Goal: Check status: Check status

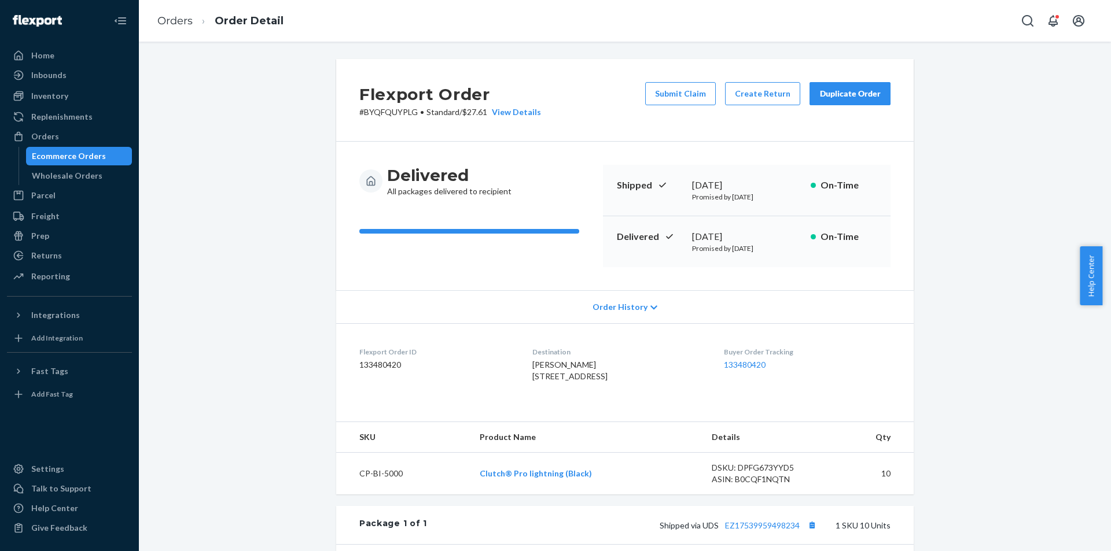
click at [250, 221] on div "Flexport Order # BYQFQUYPLG • Standard / $27.61 View Details Submit Claim Creat…" at bounding box center [625, 413] width 954 height 708
click at [71, 154] on div "Ecommerce Orders" at bounding box center [69, 156] width 74 height 12
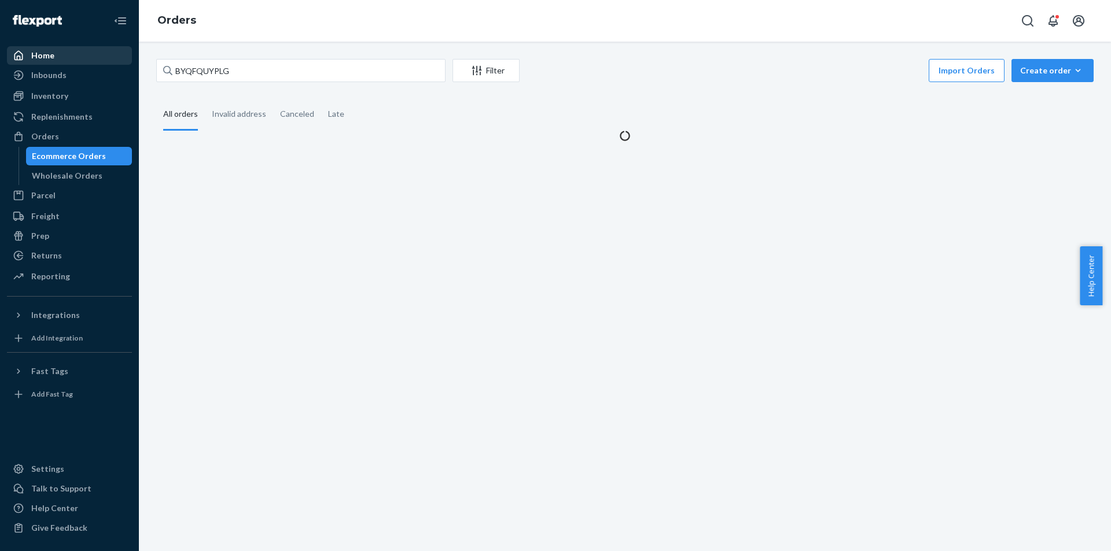
click at [59, 58] on div "Home" at bounding box center [69, 55] width 123 height 16
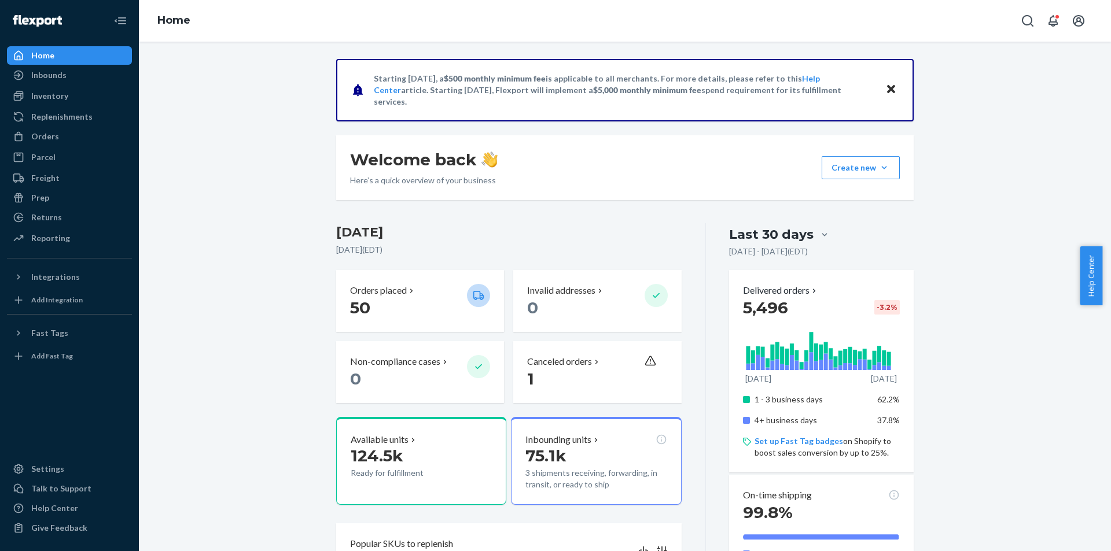
scroll to position [289, 0]
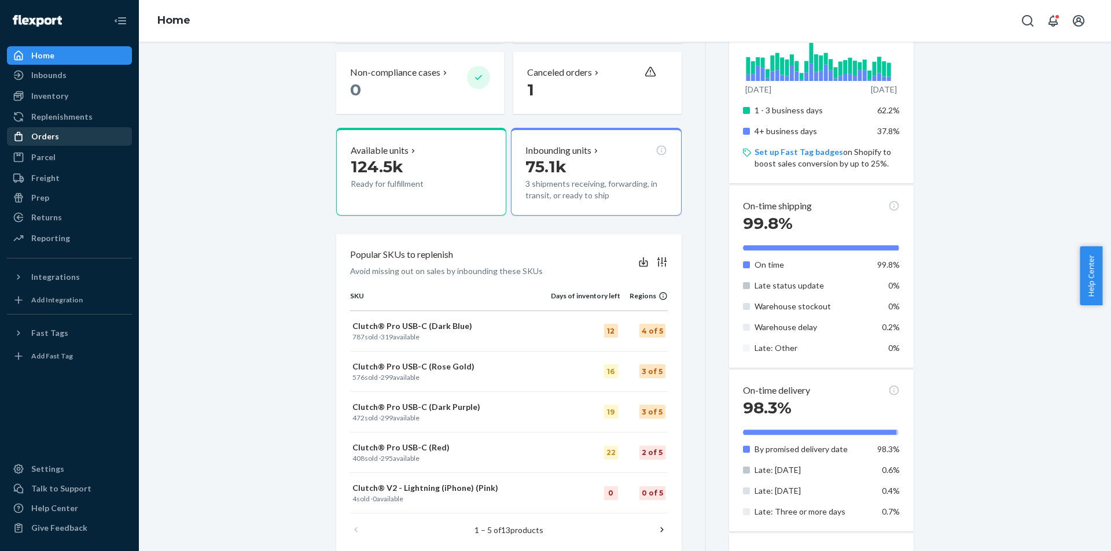
click at [96, 132] on div "Orders" at bounding box center [69, 136] width 123 height 16
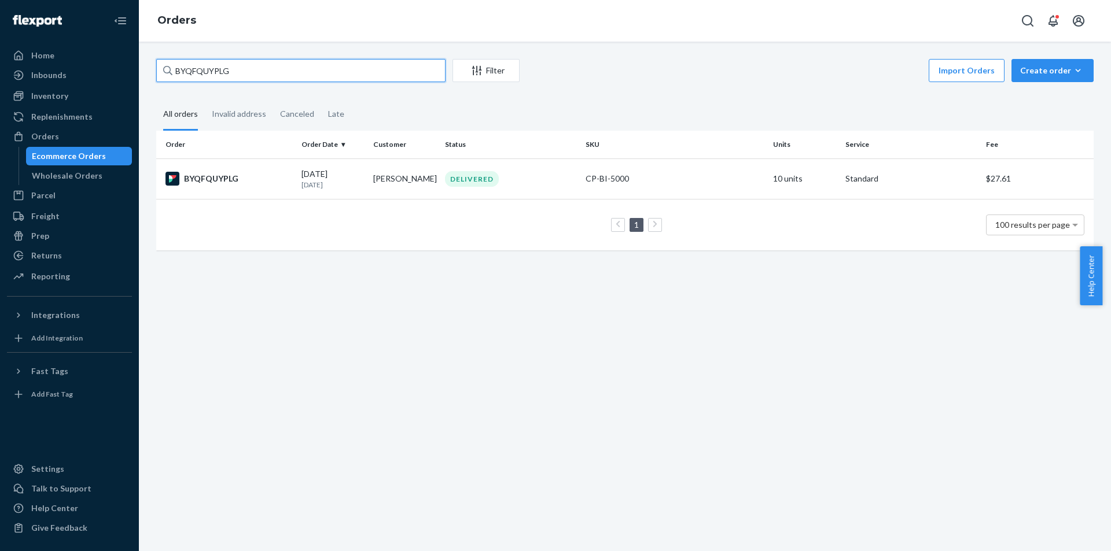
click at [308, 64] on input "BYQFQUYPLG" at bounding box center [300, 70] width 289 height 23
paste input "JWYRBUKEX"
type input "BJWYRBUKEX"
click at [212, 178] on div "BJWYRBUKEX" at bounding box center [228, 180] width 127 height 14
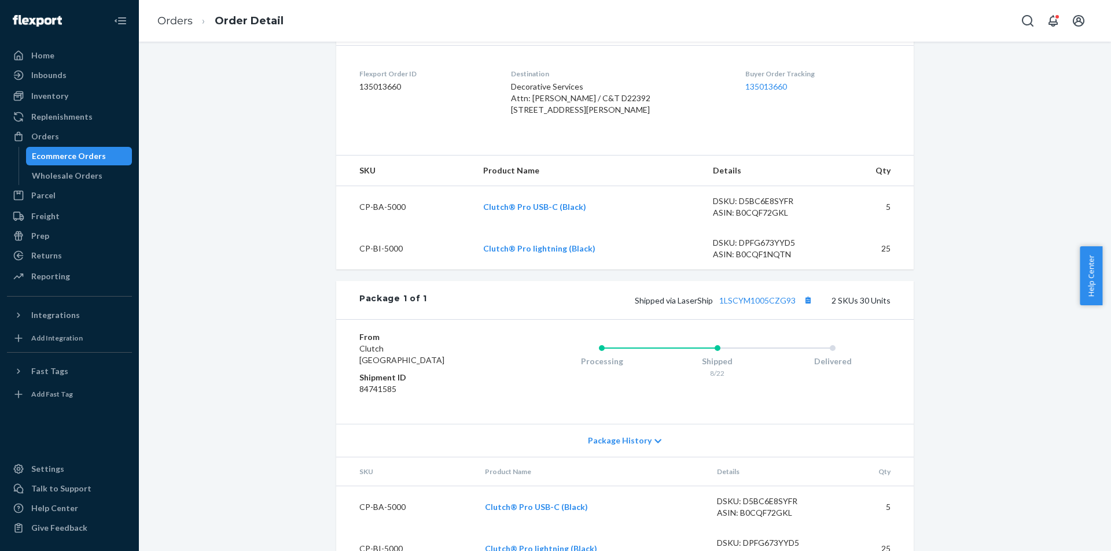
scroll to position [289, 0]
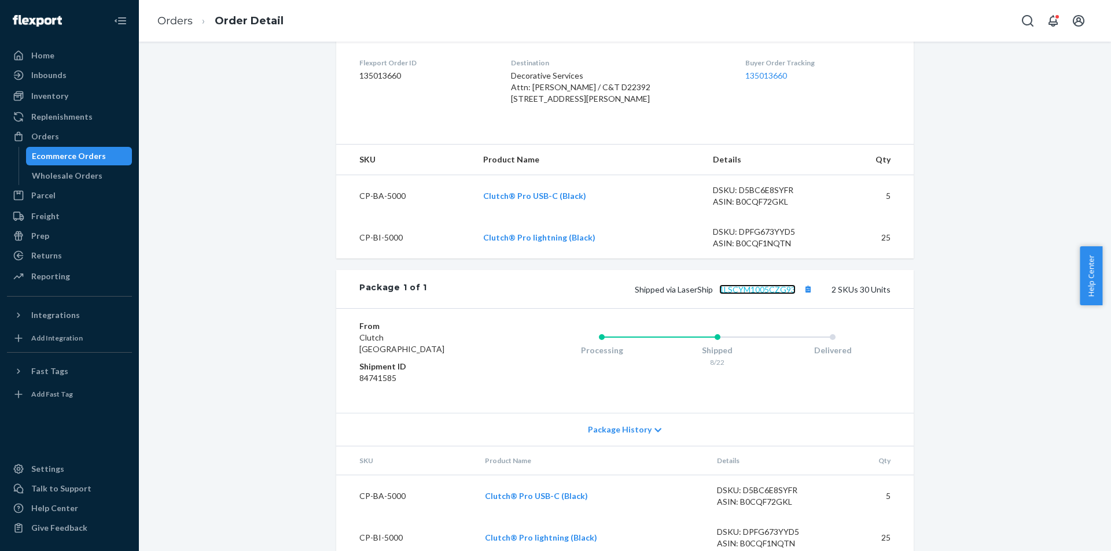
click at [761, 294] on link "1LSCYM1005CZG93" at bounding box center [757, 290] width 76 height 10
click at [87, 174] on div "Wholesale Orders" at bounding box center [67, 176] width 71 height 12
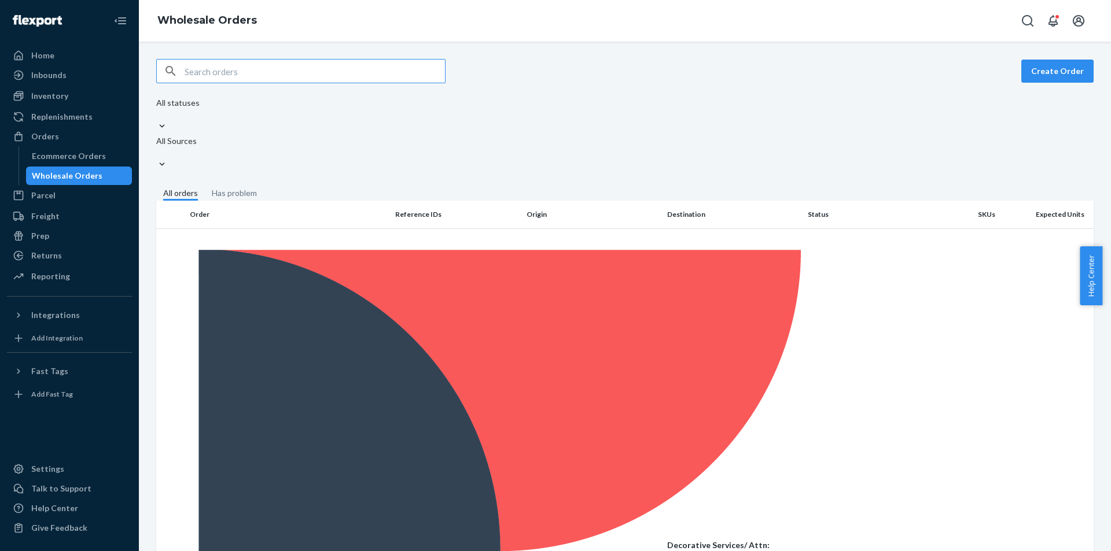
click at [761, 187] on fieldset "All orders Has problem" at bounding box center [624, 193] width 937 height 13
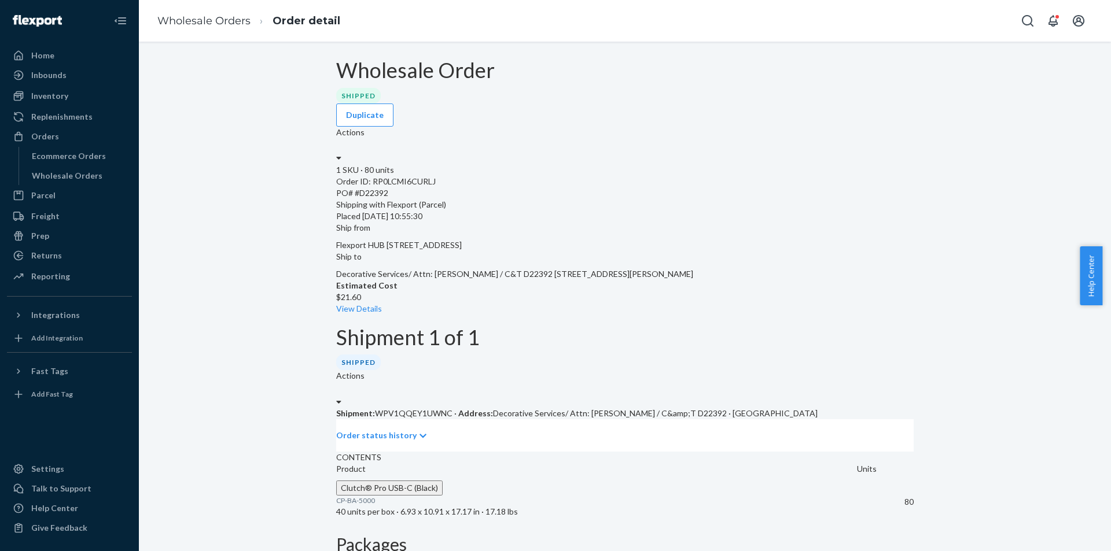
scroll to position [124, 0]
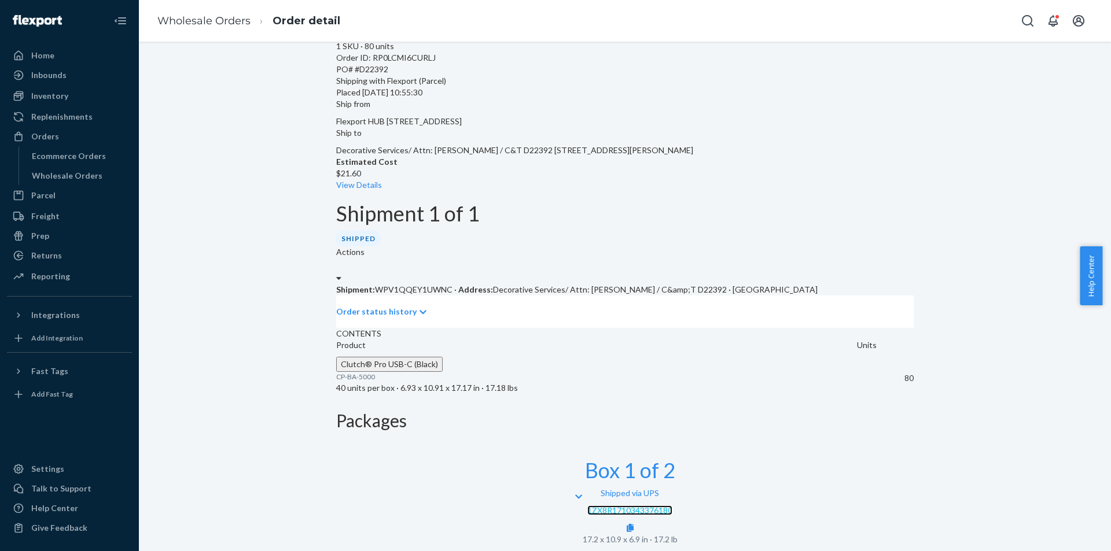
click at [672, 506] on link "1ZX8R1710343376180" at bounding box center [629, 511] width 85 height 10
